Goal: Find specific page/section: Find specific page/section

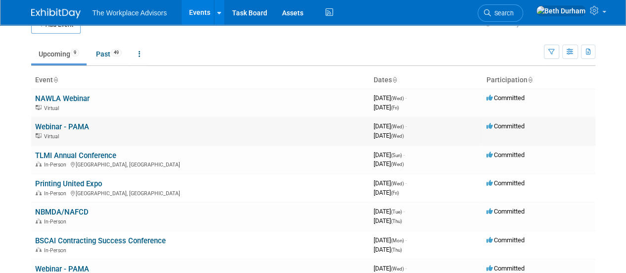
scroll to position [28, 0]
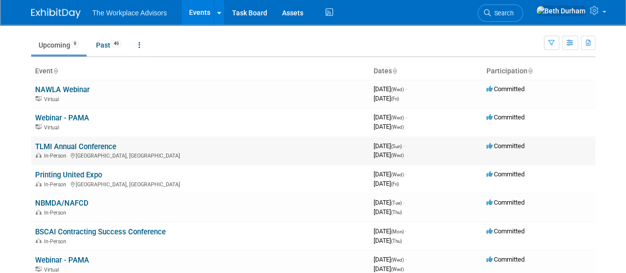
click at [55, 142] on link "TLMI Annual Conference" at bounding box center [75, 146] width 81 height 9
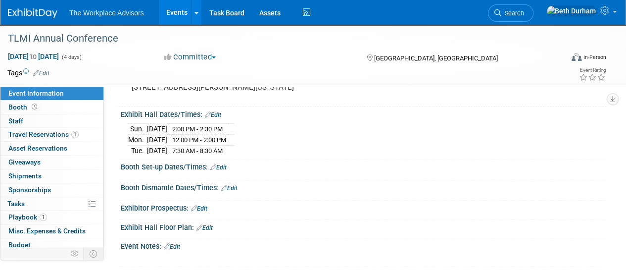
scroll to position [118, 0]
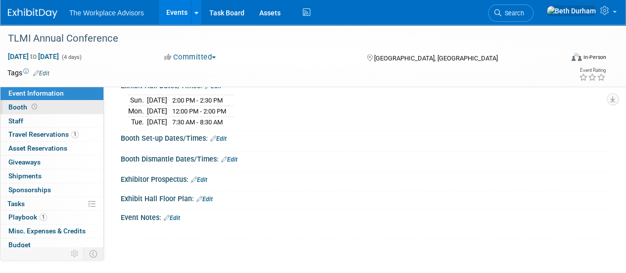
click at [27, 107] on span "Booth" at bounding box center [23, 107] width 31 height 8
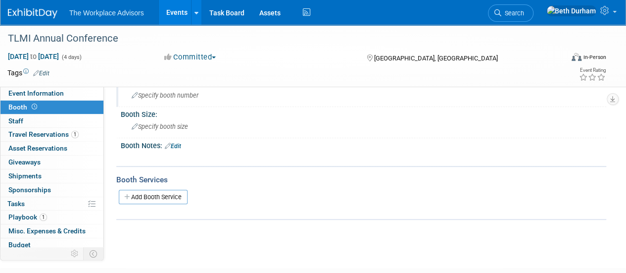
scroll to position [61, 0]
click at [20, 119] on span "Staff 0" at bounding box center [15, 121] width 15 height 8
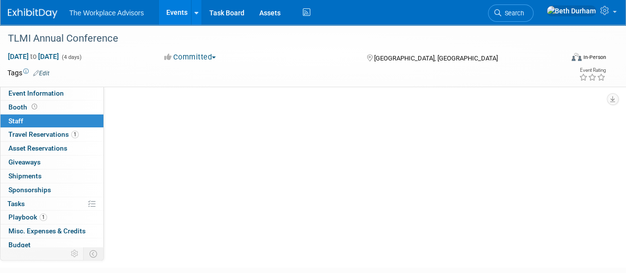
scroll to position [0, 0]
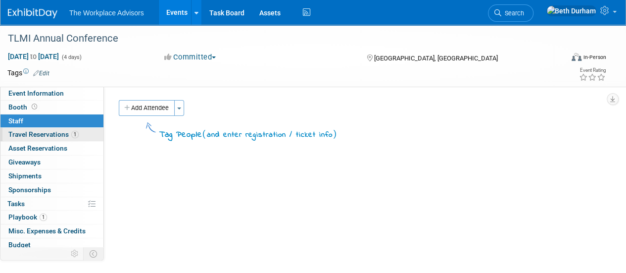
click at [19, 134] on span "Travel Reservations 1" at bounding box center [43, 134] width 70 height 8
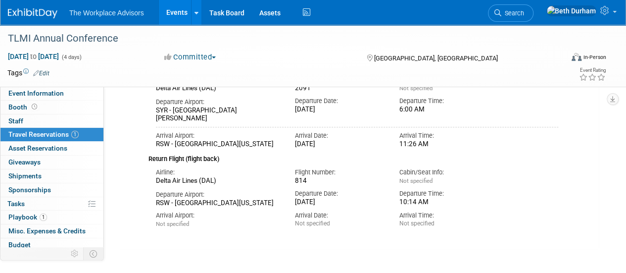
scroll to position [158, 0]
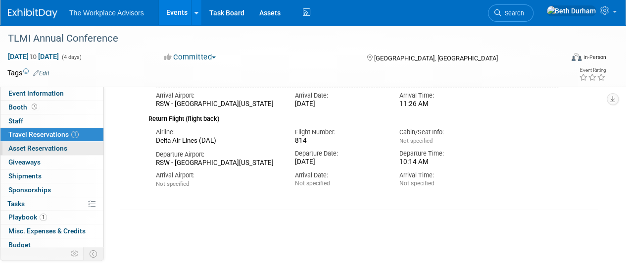
click at [32, 146] on span "Asset Reservations 0" at bounding box center [37, 148] width 59 height 8
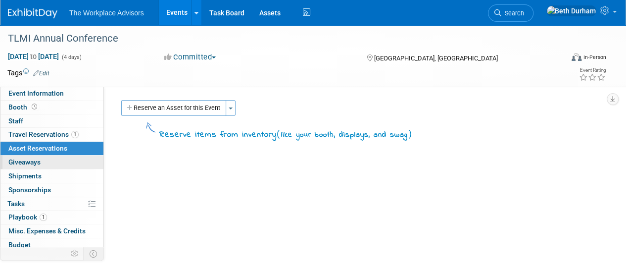
click at [34, 160] on span "Giveaways 0" at bounding box center [24, 162] width 32 height 8
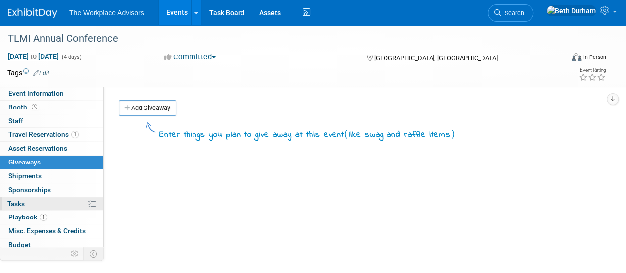
click at [30, 205] on link "0% Tasks 0%" at bounding box center [51, 203] width 103 height 13
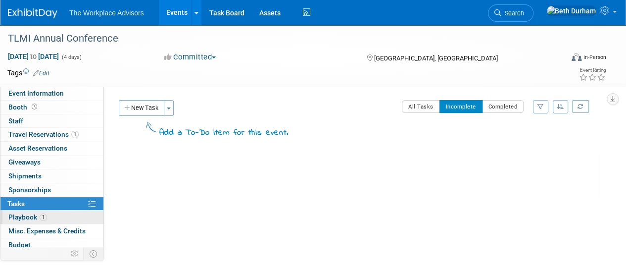
click at [29, 218] on span "Playbook 1" at bounding box center [27, 217] width 39 height 8
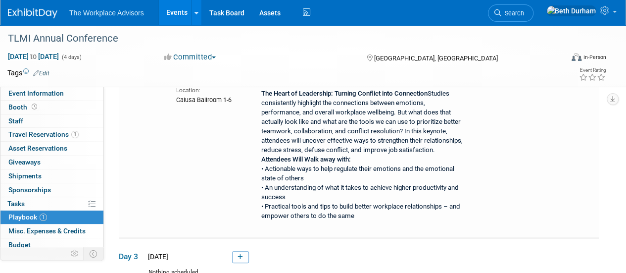
scroll to position [52, 0]
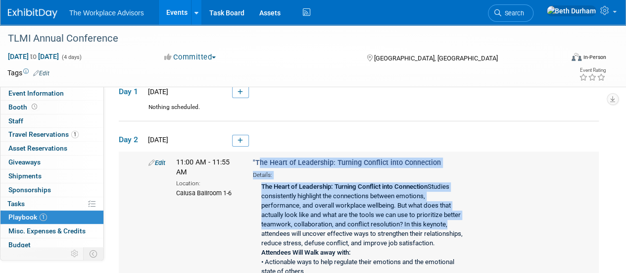
drag, startPoint x: 256, startPoint y: 159, endPoint x: 489, endPoint y: 220, distance: 240.7
click at [489, 220] on div "Edit 11:00 AM - 11:55 AM Location: [GEOGRAPHIC_DATA] 1-6 "The Heart of Leadersh…" at bounding box center [371, 237] width 460 height 160
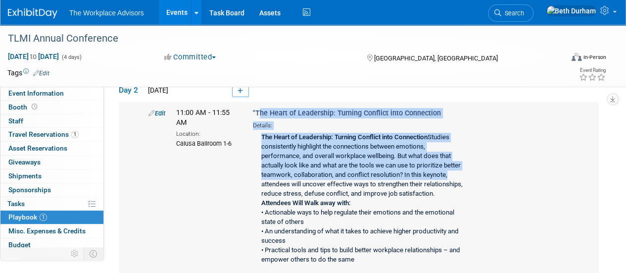
scroll to position [82, 0]
